Goal: Task Accomplishment & Management: Complete application form

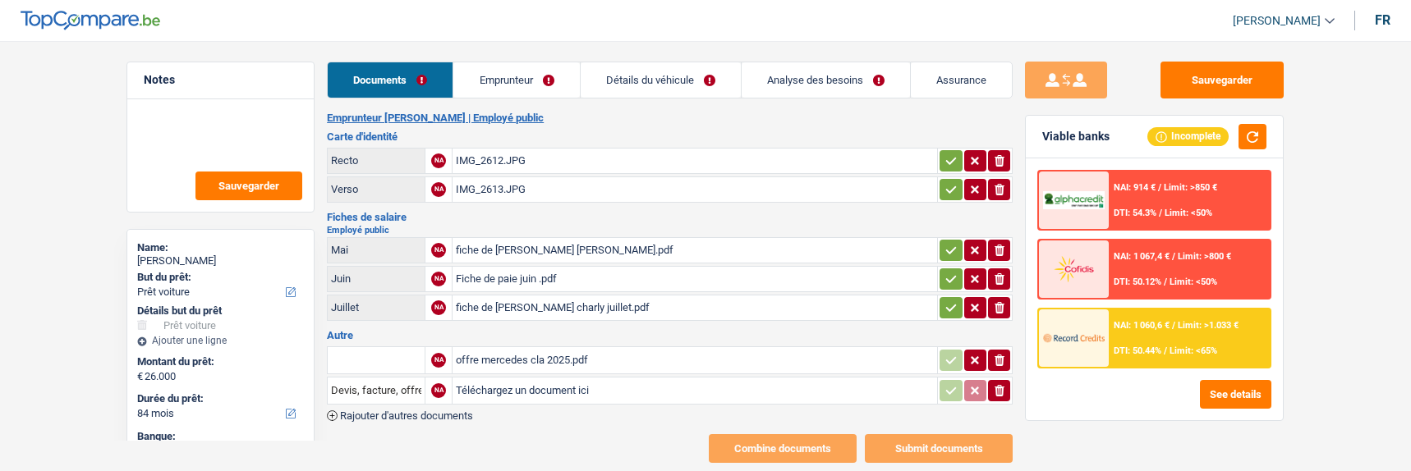
select select "car"
select select "84"
select select "cofidis"
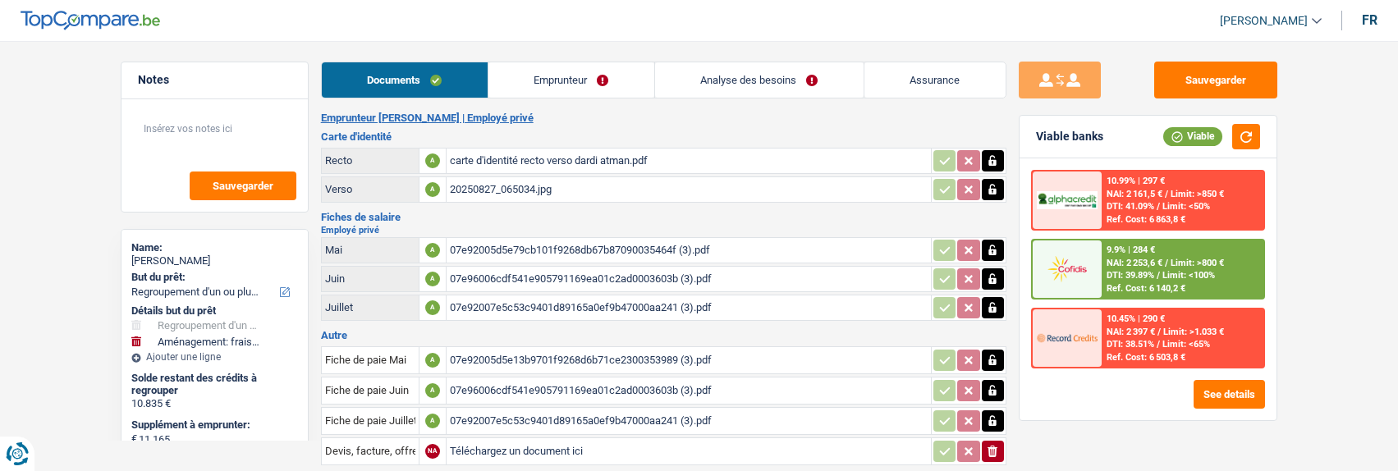
select select "refinancing"
select select "movingOrInstallation"
select select "120"
select select "cofidis"
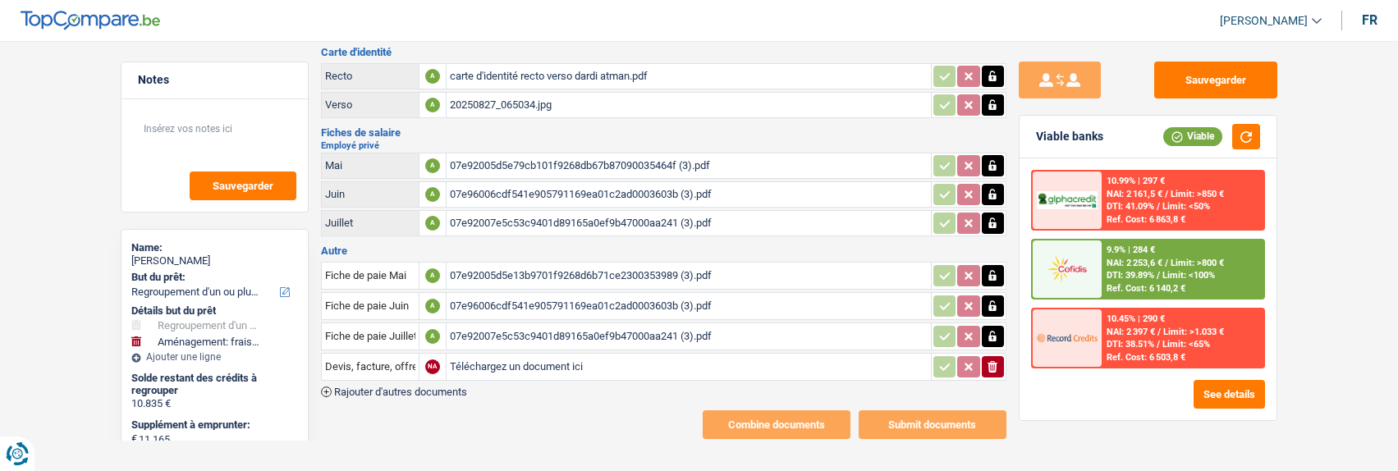
scroll to position [90, 0]
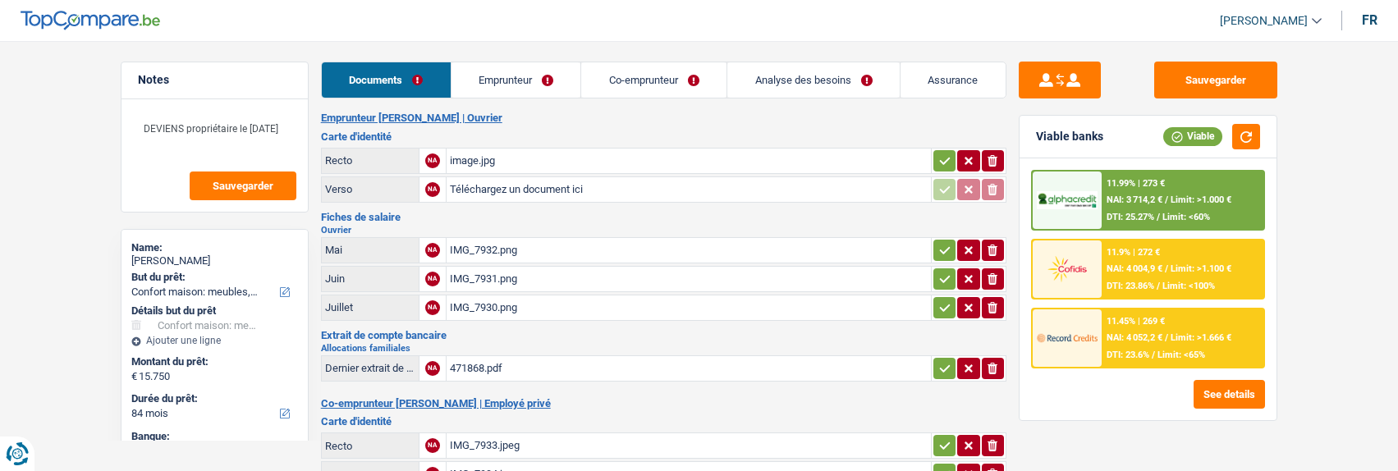
select select "household"
select select "84"
